Goal: Information Seeking & Learning: Learn about a topic

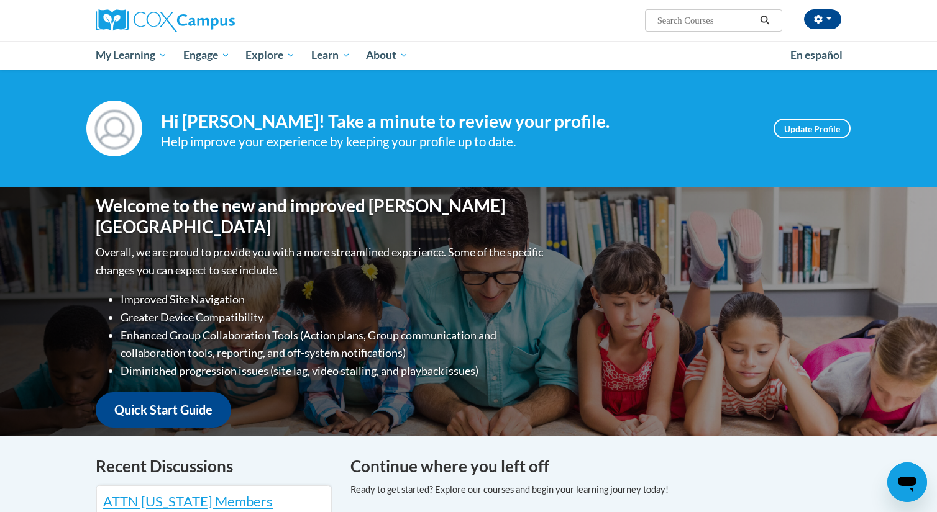
click at [709, 20] on input "Search..." at bounding box center [705, 20] width 99 height 15
type input "child abuse and neglect"
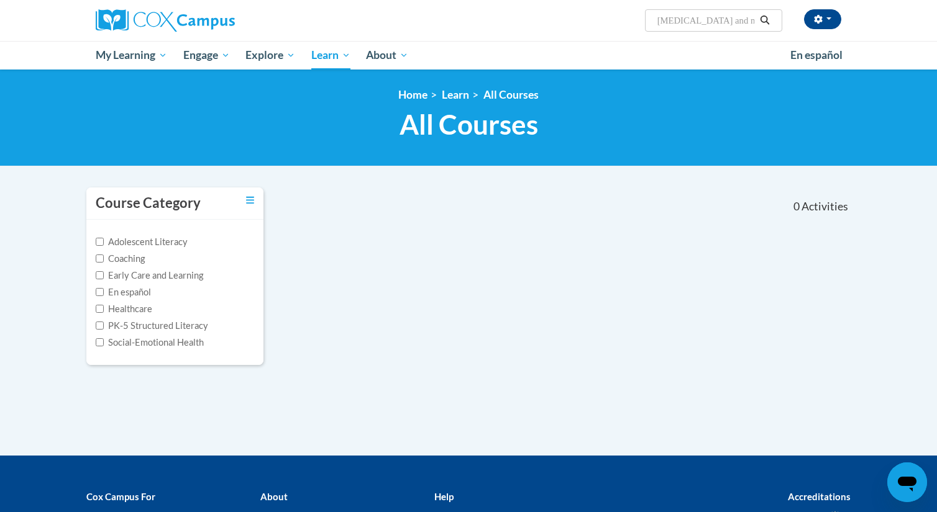
drag, startPoint x: 753, startPoint y: 20, endPoint x: 700, endPoint y: 27, distance: 53.3
click at [700, 25] on input "[MEDICAL_DATA] and neglect" at bounding box center [705, 20] width 99 height 15
type input "[MEDICAL_DATA]"
type input "child abuse"
click at [821, 16] on icon "button" at bounding box center [818, 19] width 9 height 9
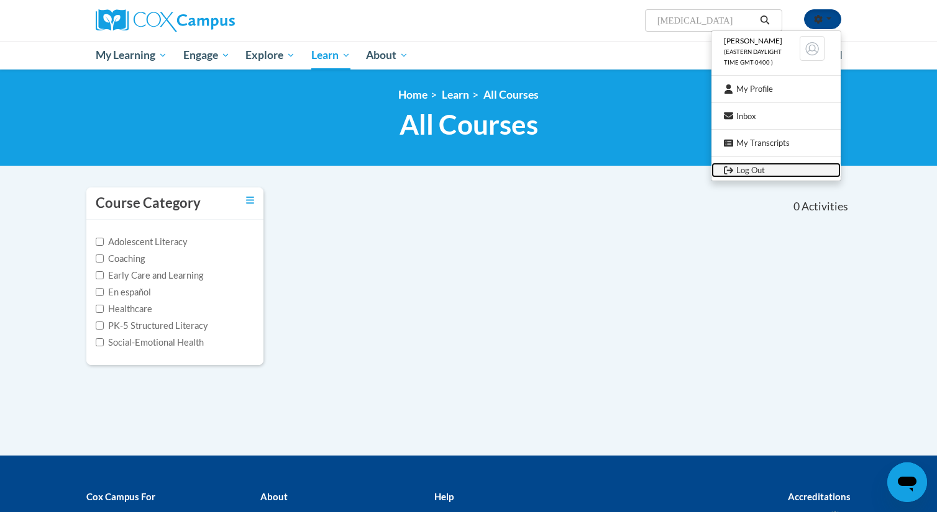
click at [763, 170] on link "Log Out" at bounding box center [775, 171] width 129 height 16
